Goal: Check status

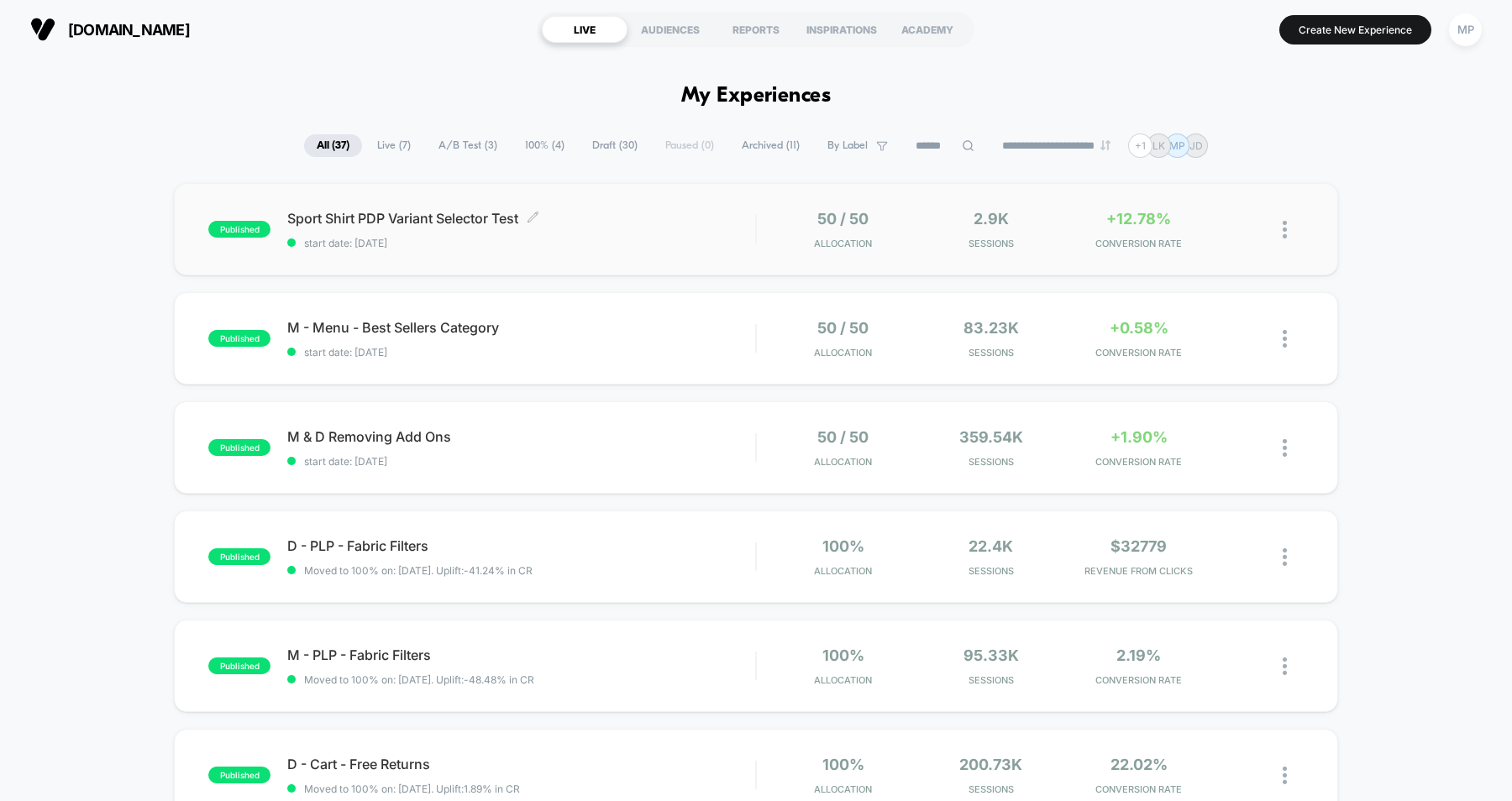
click at [680, 246] on span "start date: [DATE]" at bounding box center [521, 242] width 468 height 13
